Goal: Book appointment/travel/reservation

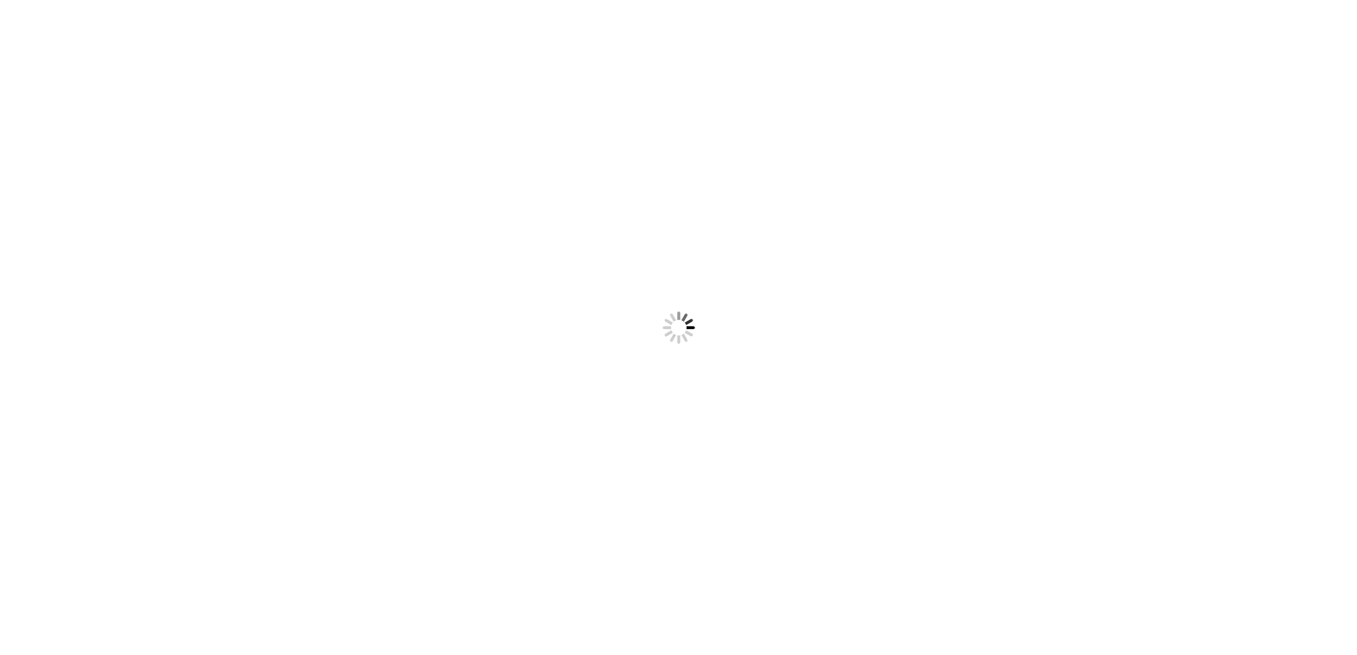
click at [1317, 31] on div at bounding box center [678, 327] width 1357 height 655
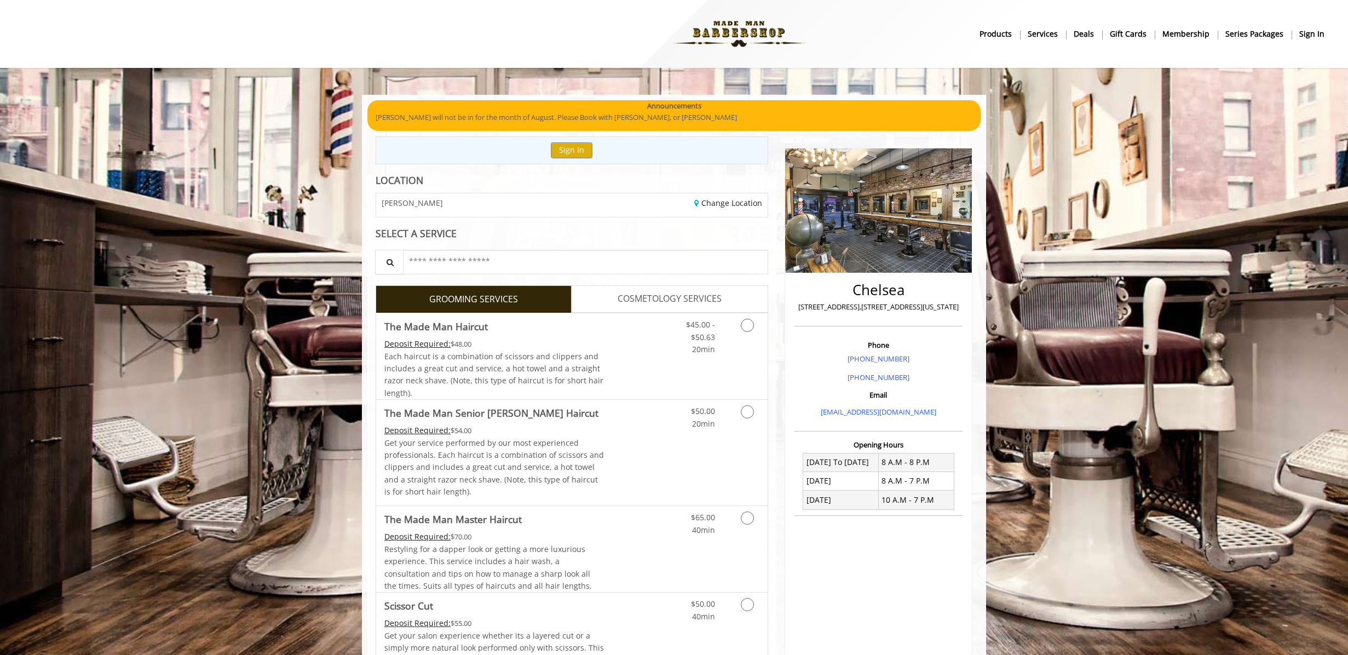
click at [1318, 31] on b "sign in" at bounding box center [1312, 34] width 25 height 12
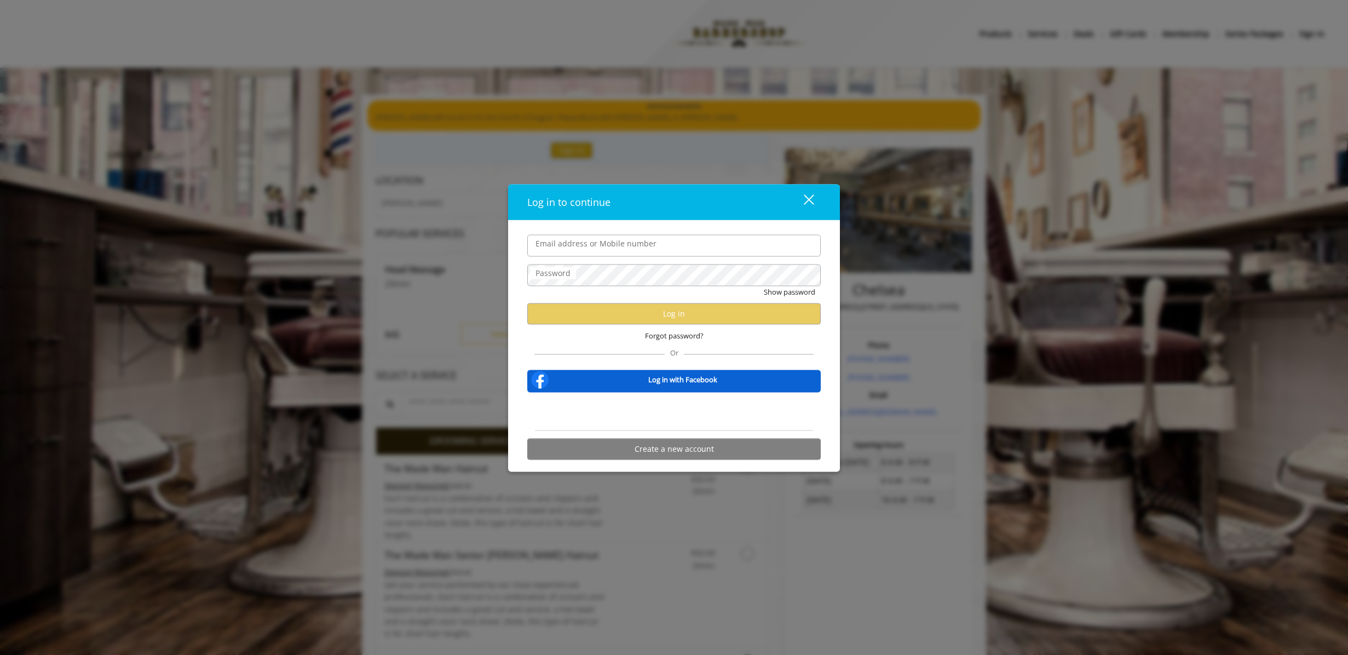
type input "**********"
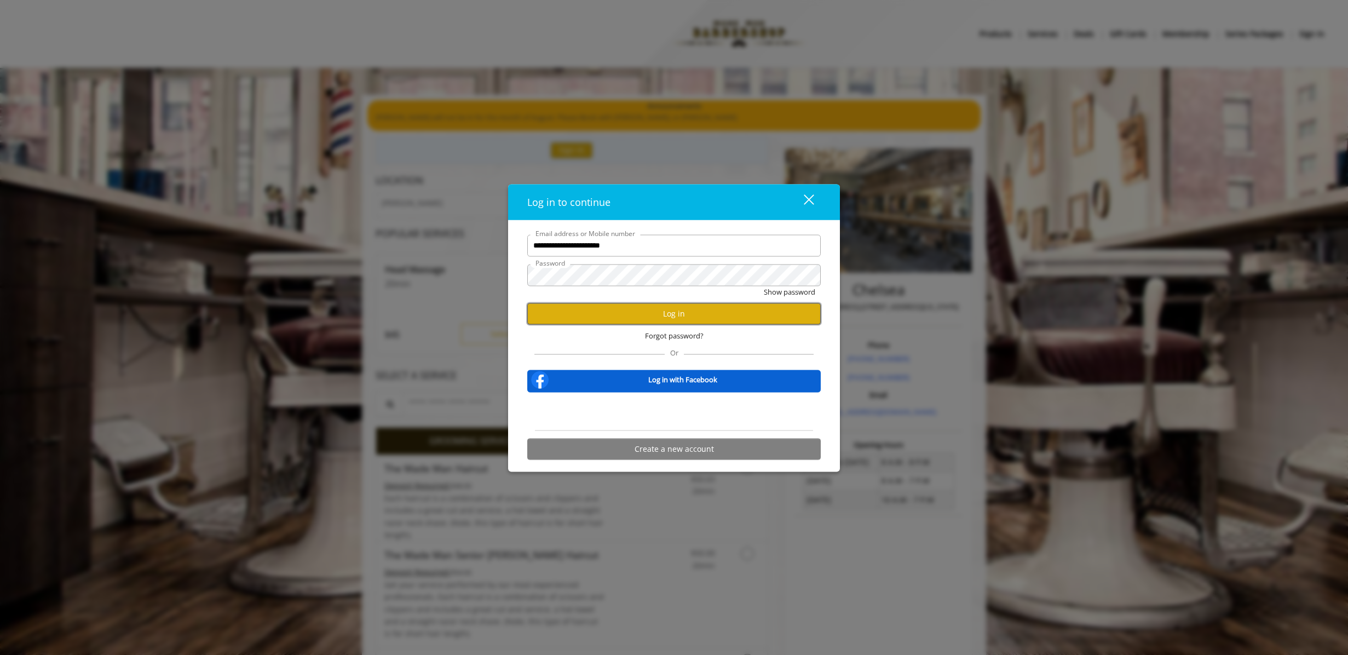
click at [630, 309] on button "Log in" at bounding box center [674, 313] width 294 height 21
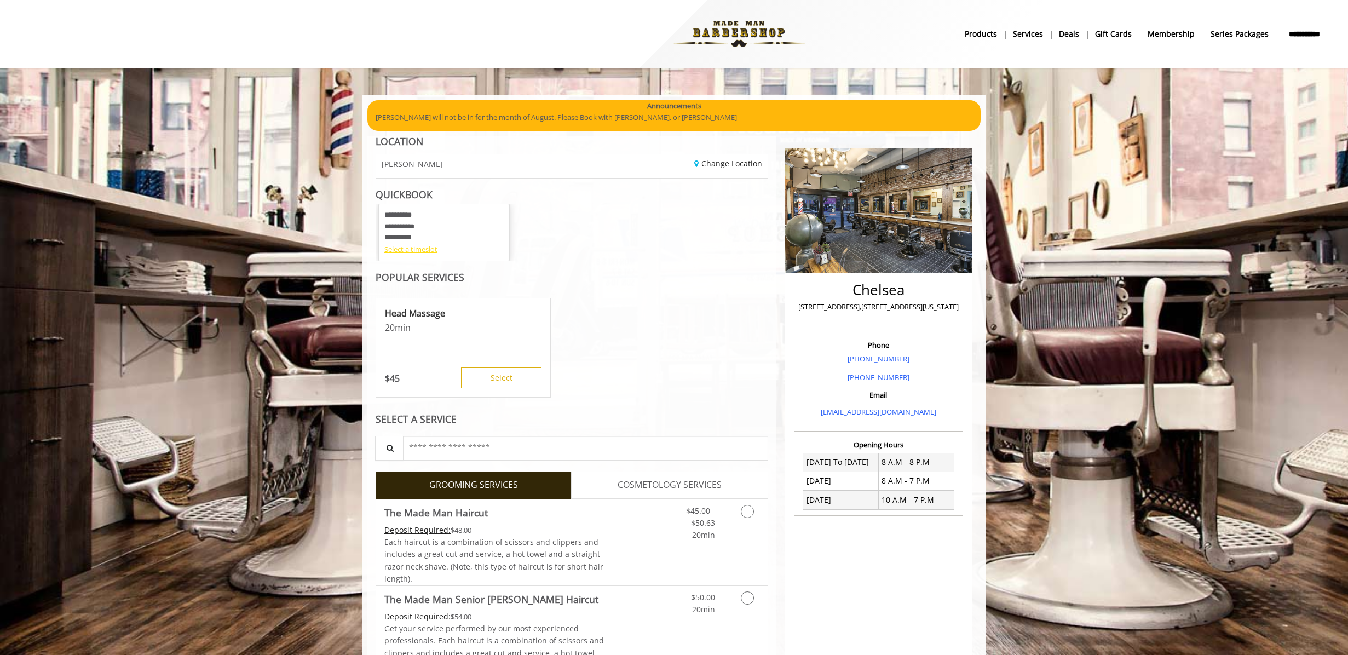
click at [417, 251] on div "Select a timeslot" at bounding box center [443, 250] width 119 height 12
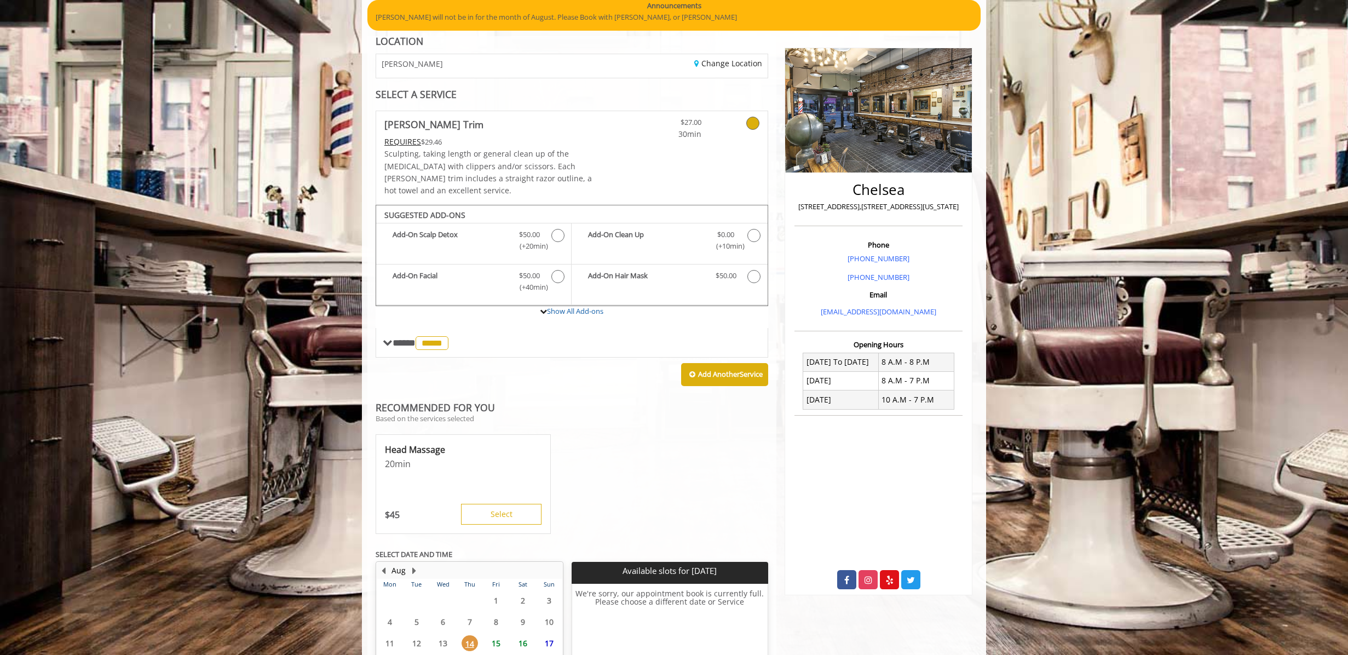
scroll to position [191, 0]
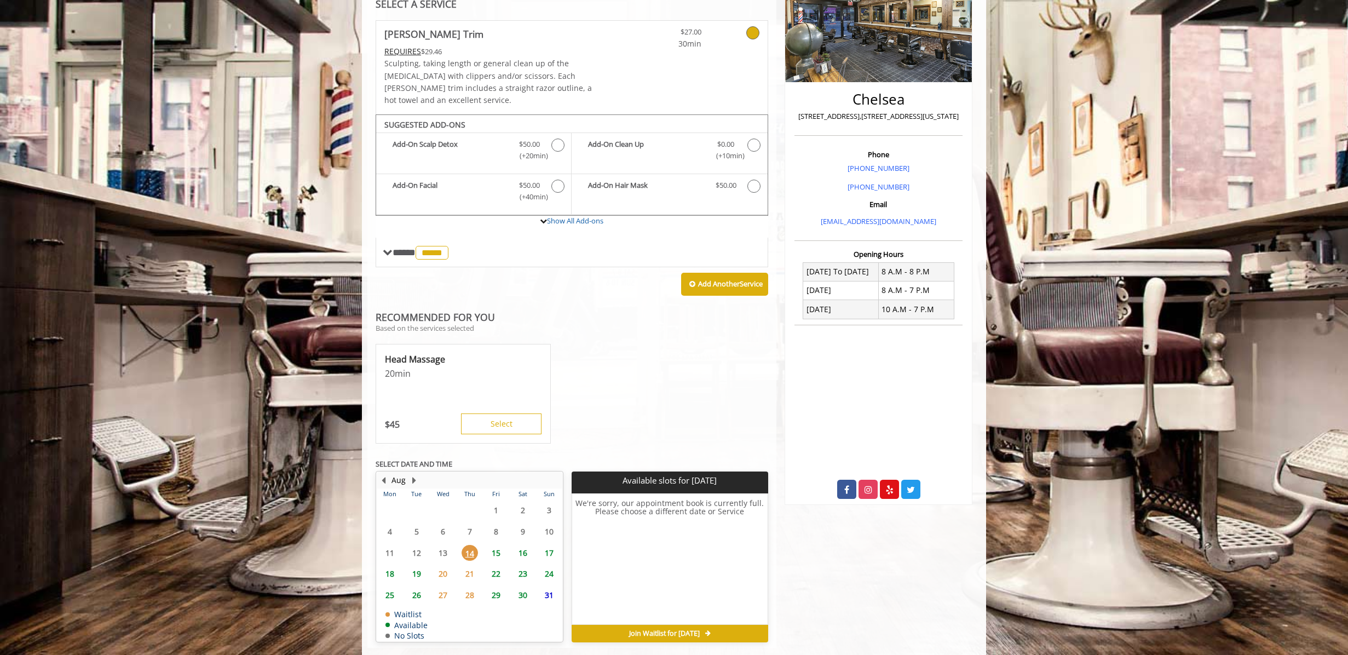
click at [499, 545] on span "15" at bounding box center [496, 553] width 16 height 16
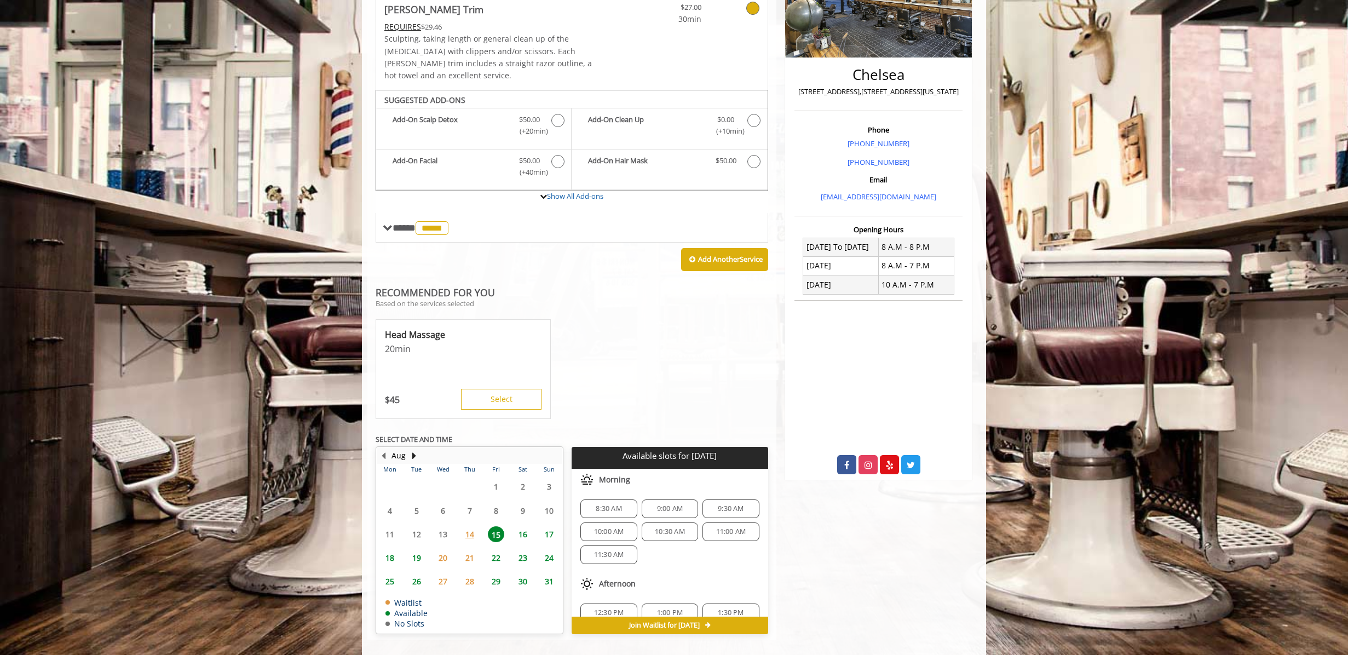
scroll to position [141, 0]
